Goal: Task Accomplishment & Management: Manage account settings

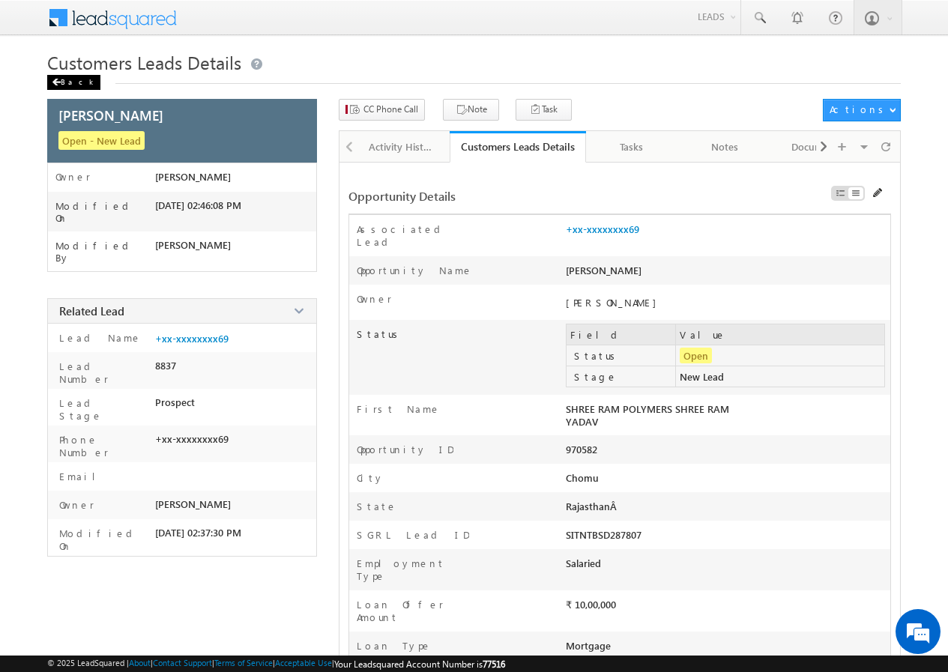
click at [68, 80] on div "Back" at bounding box center [73, 82] width 53 height 15
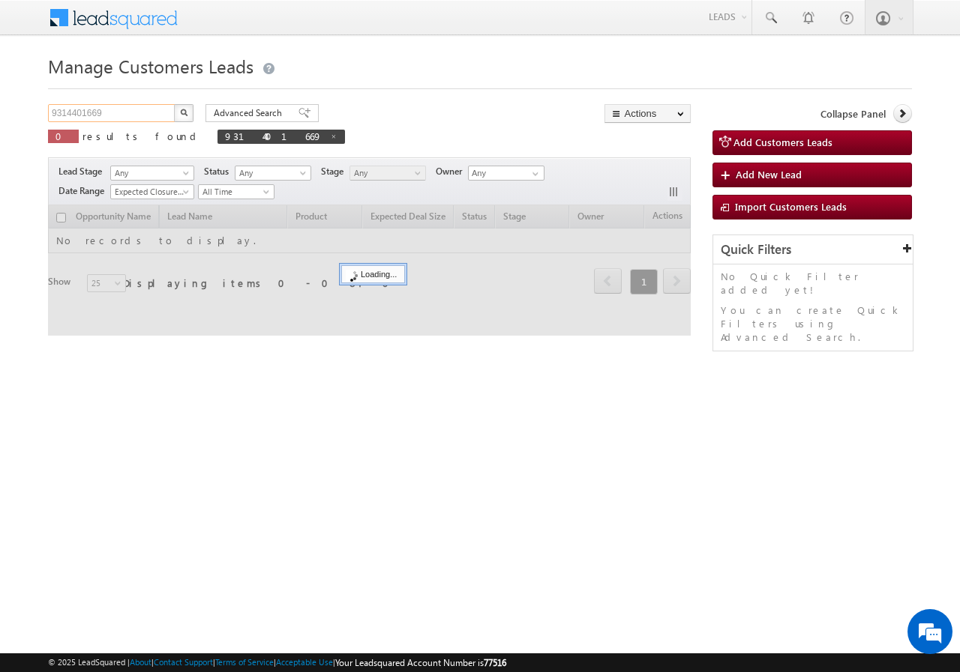
click at [128, 108] on input "9314401669" at bounding box center [112, 113] width 128 height 18
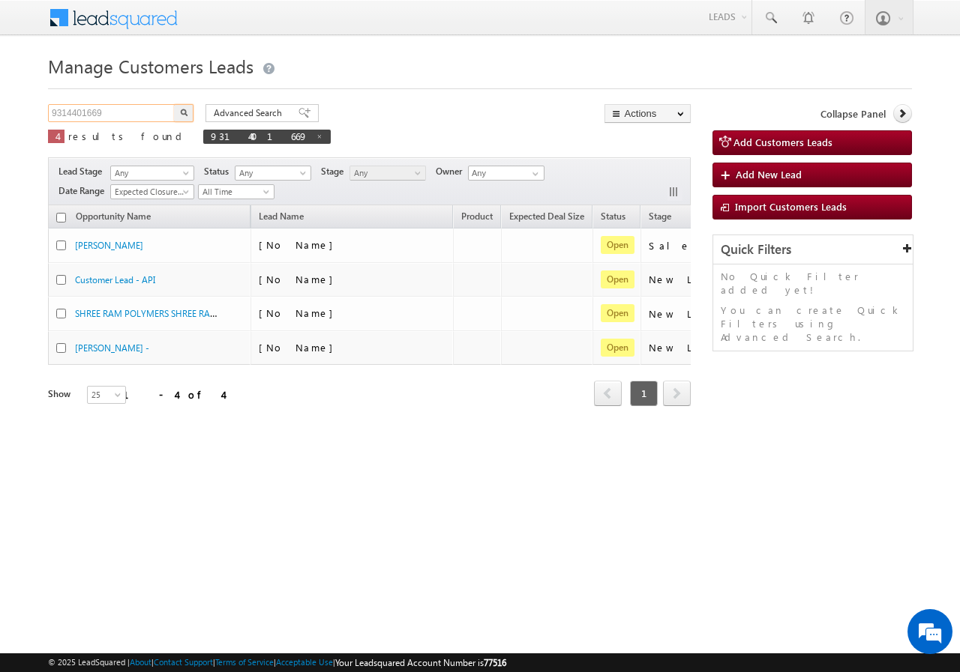
click at [128, 108] on input "9314401669" at bounding box center [112, 113] width 128 height 18
paste input "9823385556"
click at [102, 112] on input "93144016699823385556" at bounding box center [112, 113] width 128 height 18
click at [101, 110] on input "93144016699823385556" at bounding box center [112, 113] width 128 height 18
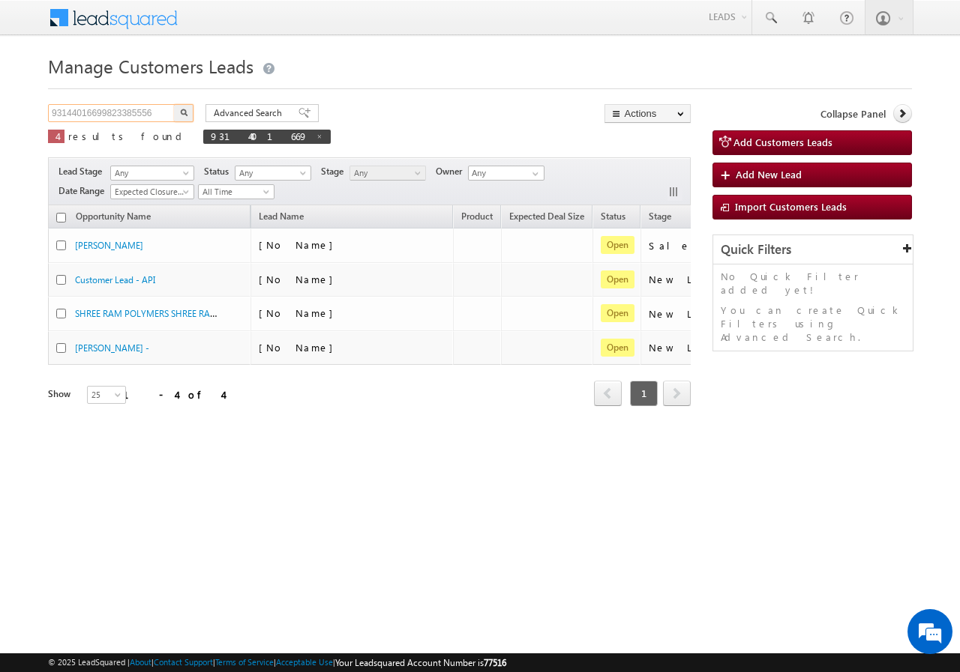
paste input "text"
type input "9823385556"
click at [177, 111] on button "button" at bounding box center [183, 113] width 19 height 18
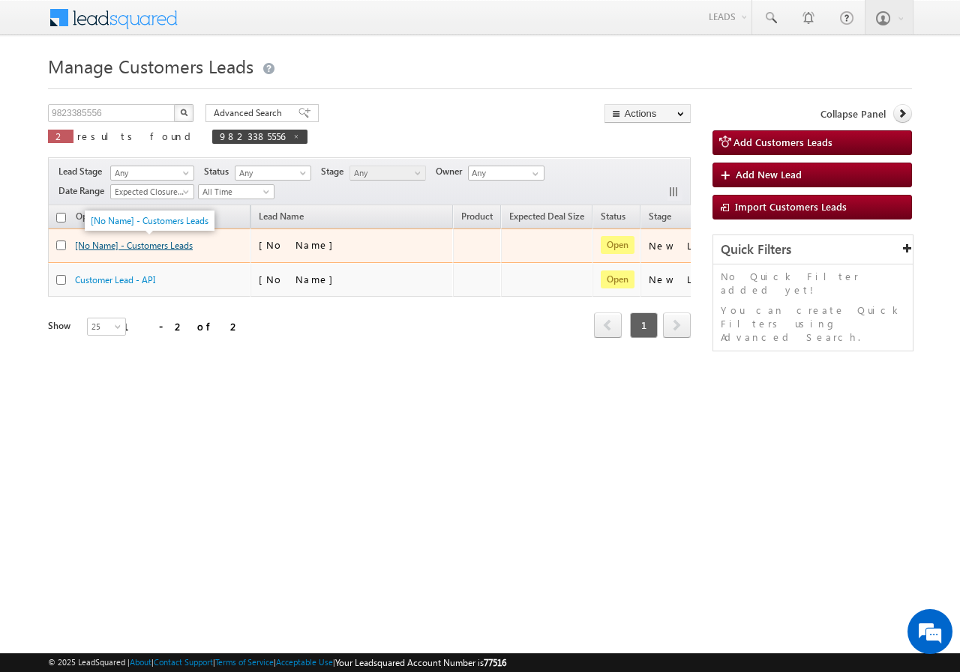
click at [166, 248] on link "[No Name] - Customers Leads" at bounding box center [134, 245] width 118 height 11
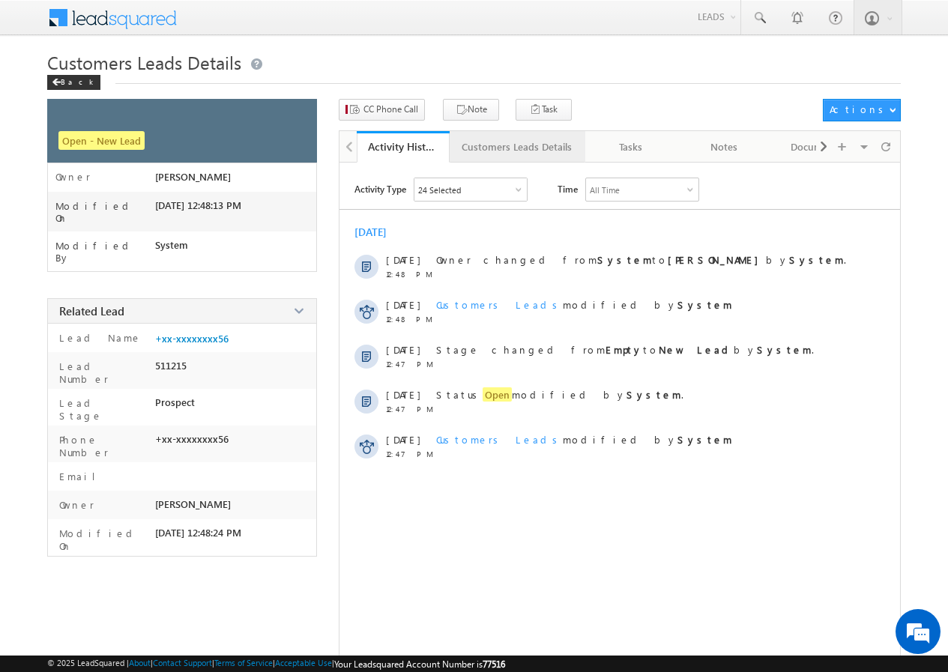
click at [496, 146] on div "Customers Leads Details" at bounding box center [517, 147] width 110 height 18
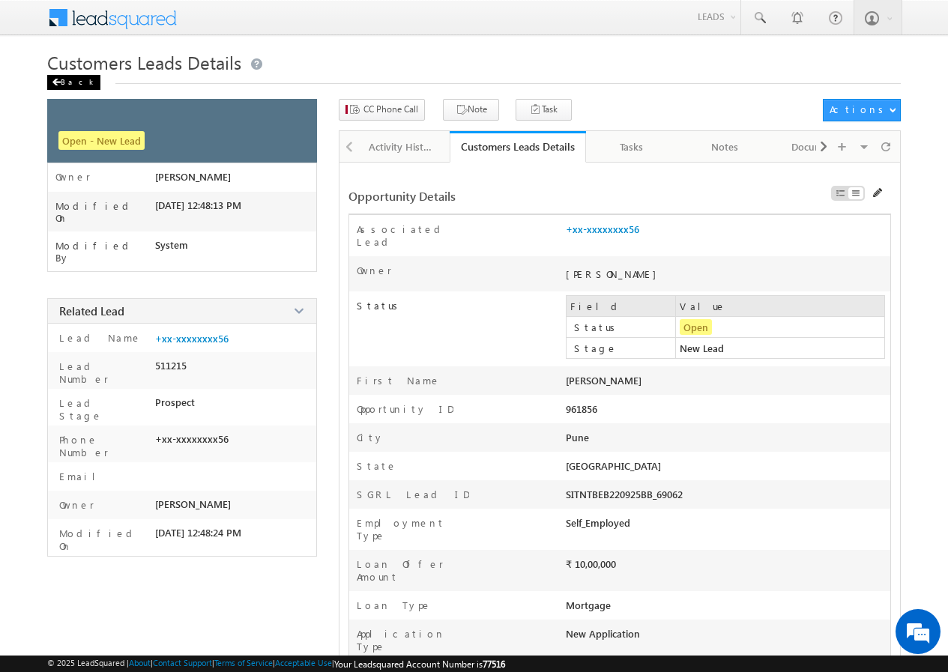
click at [70, 78] on div "Back" at bounding box center [73, 82] width 53 height 15
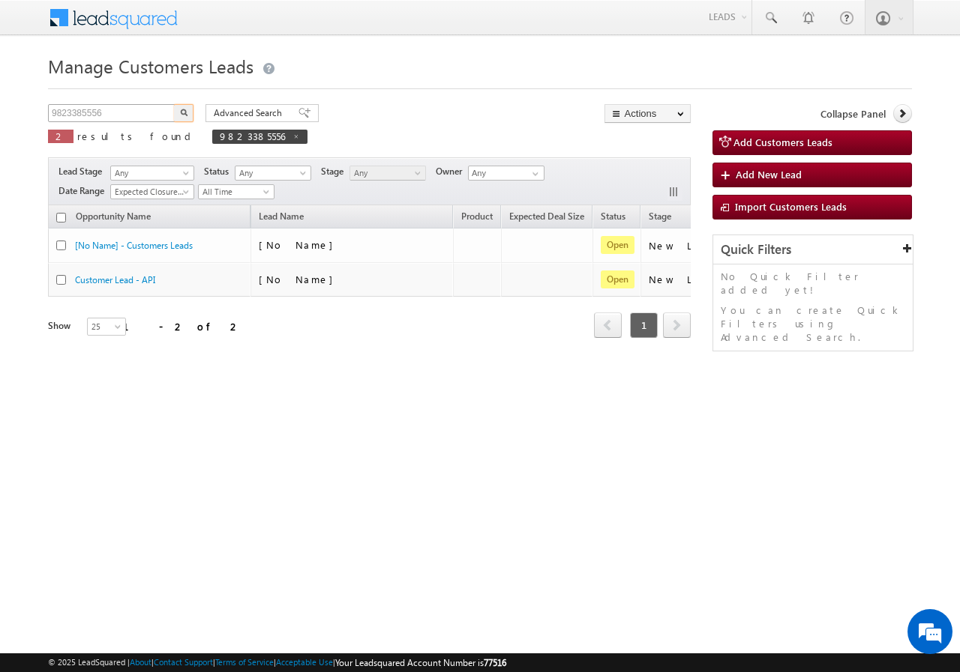
click at [129, 112] on input "9823385556" at bounding box center [112, 113] width 128 height 18
type input "9648474606"
click at [183, 110] on img "button" at bounding box center [183, 112] width 7 height 7
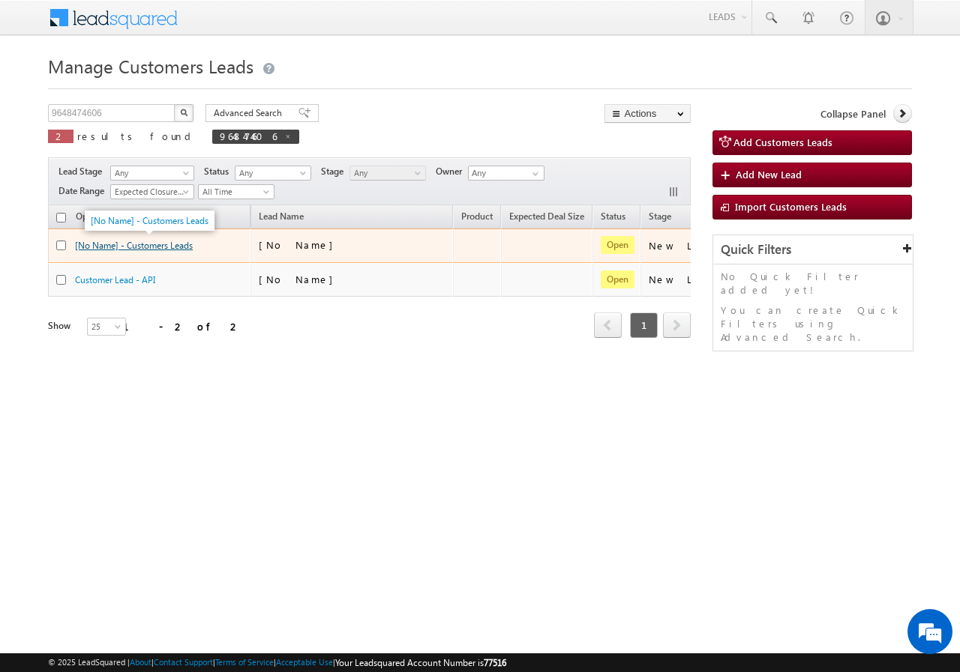
click at [154, 247] on link "[No Name] - Customers Leads" at bounding box center [134, 245] width 118 height 11
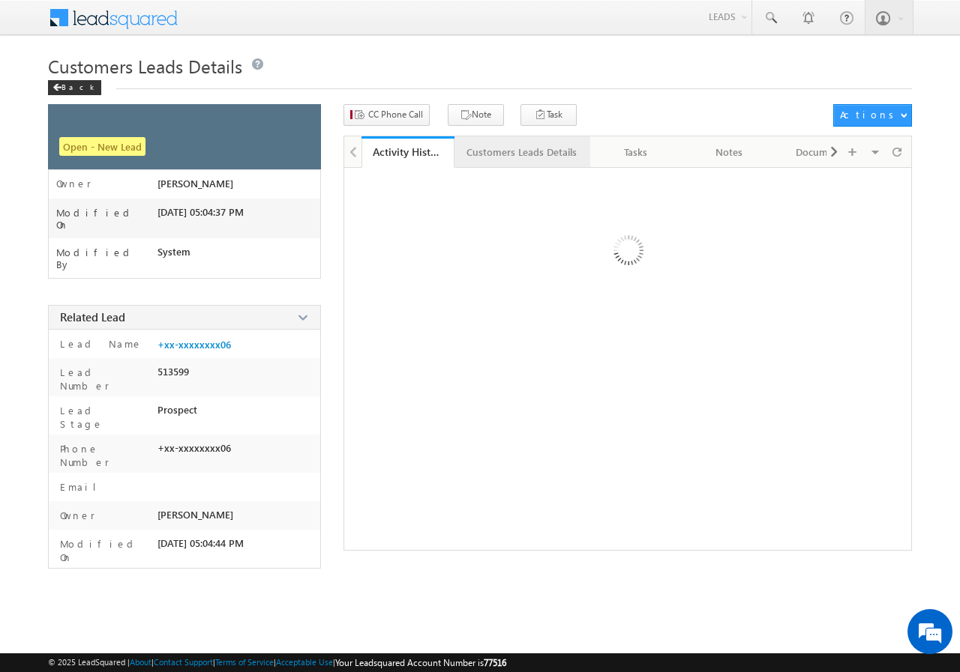
click at [490, 157] on link "Customers Leads Details" at bounding box center [522, 151] width 136 height 31
